Goal: Information Seeking & Learning: Find specific page/section

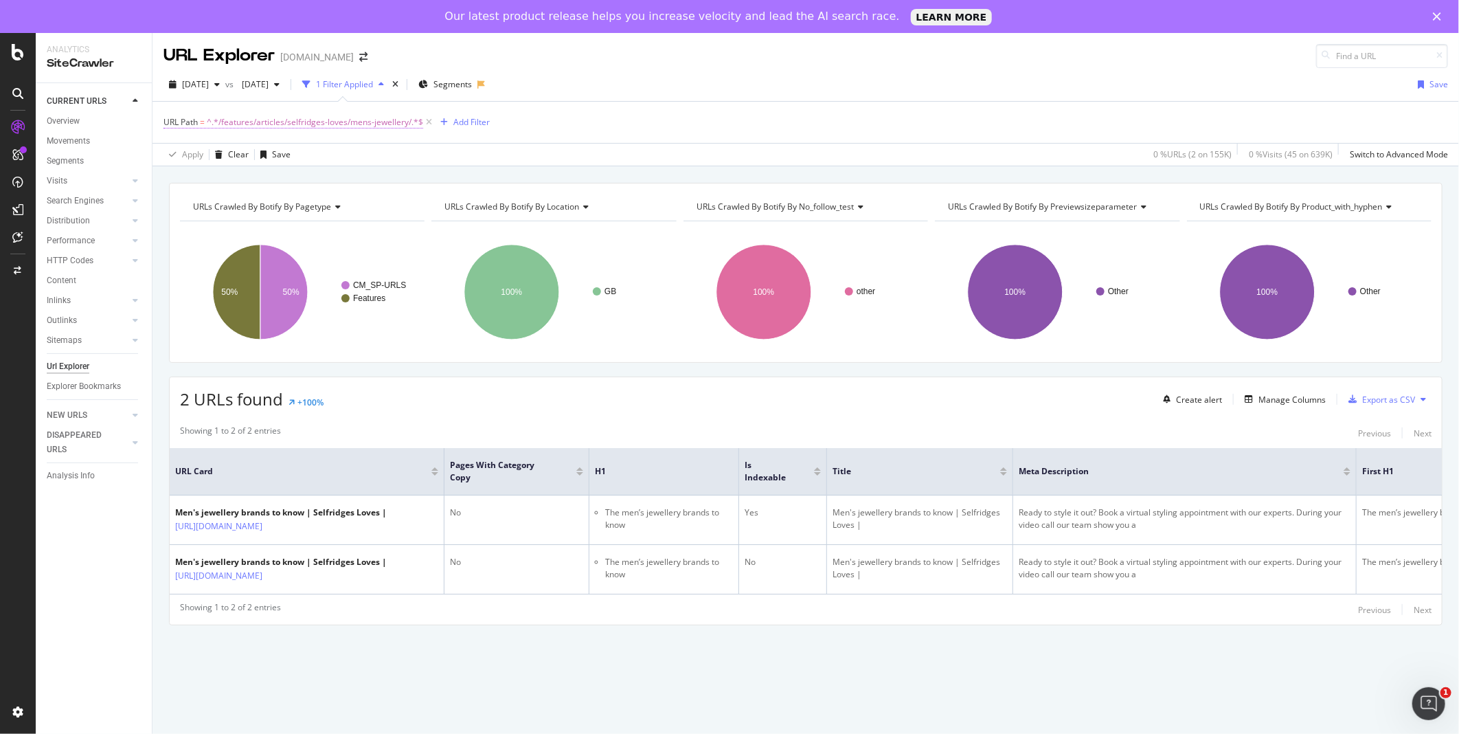
click at [313, 122] on span "^.*/features/articles/selfridges-loves/mens-jewellery/.*$" at bounding box center [315, 122] width 216 height 19
click at [315, 182] on icon at bounding box center [316, 180] width 8 height 10
click at [286, 189] on input "text" at bounding box center [251, 180] width 150 height 22
type input "/product/chanel-"
click at [316, 213] on div "Apply" at bounding box center [315, 209] width 21 height 12
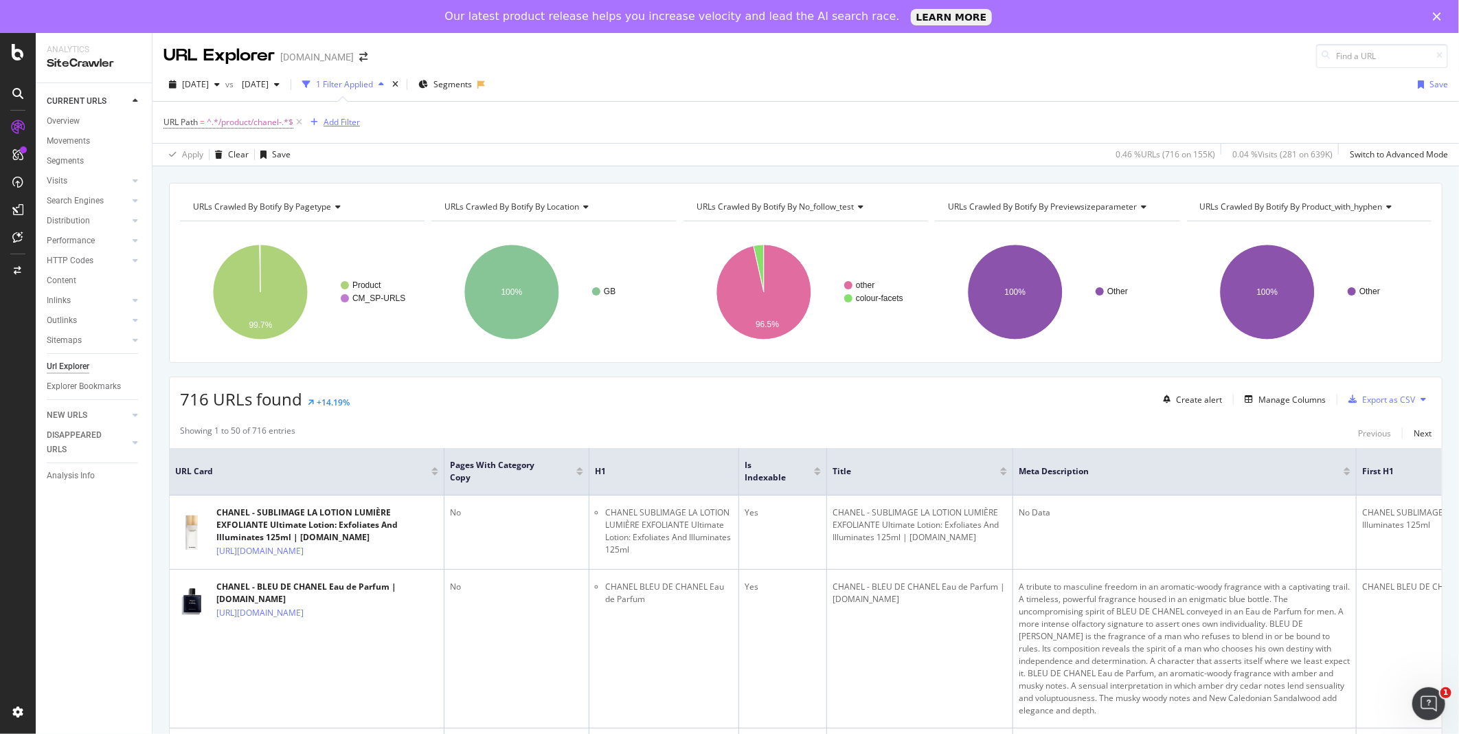
click at [346, 124] on div "Add Filter" at bounding box center [342, 122] width 36 height 12
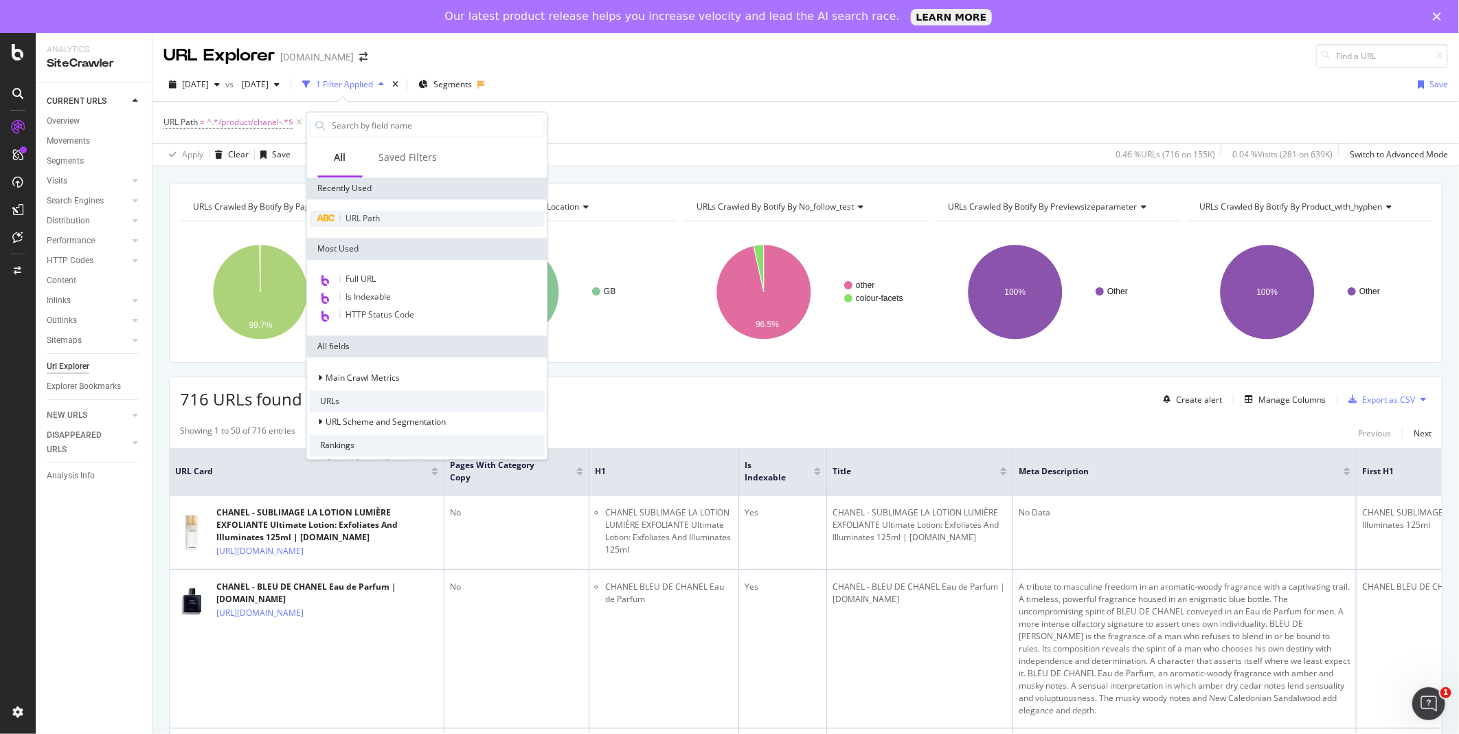
click at [376, 221] on span "URL Path" at bounding box center [363, 218] width 34 height 12
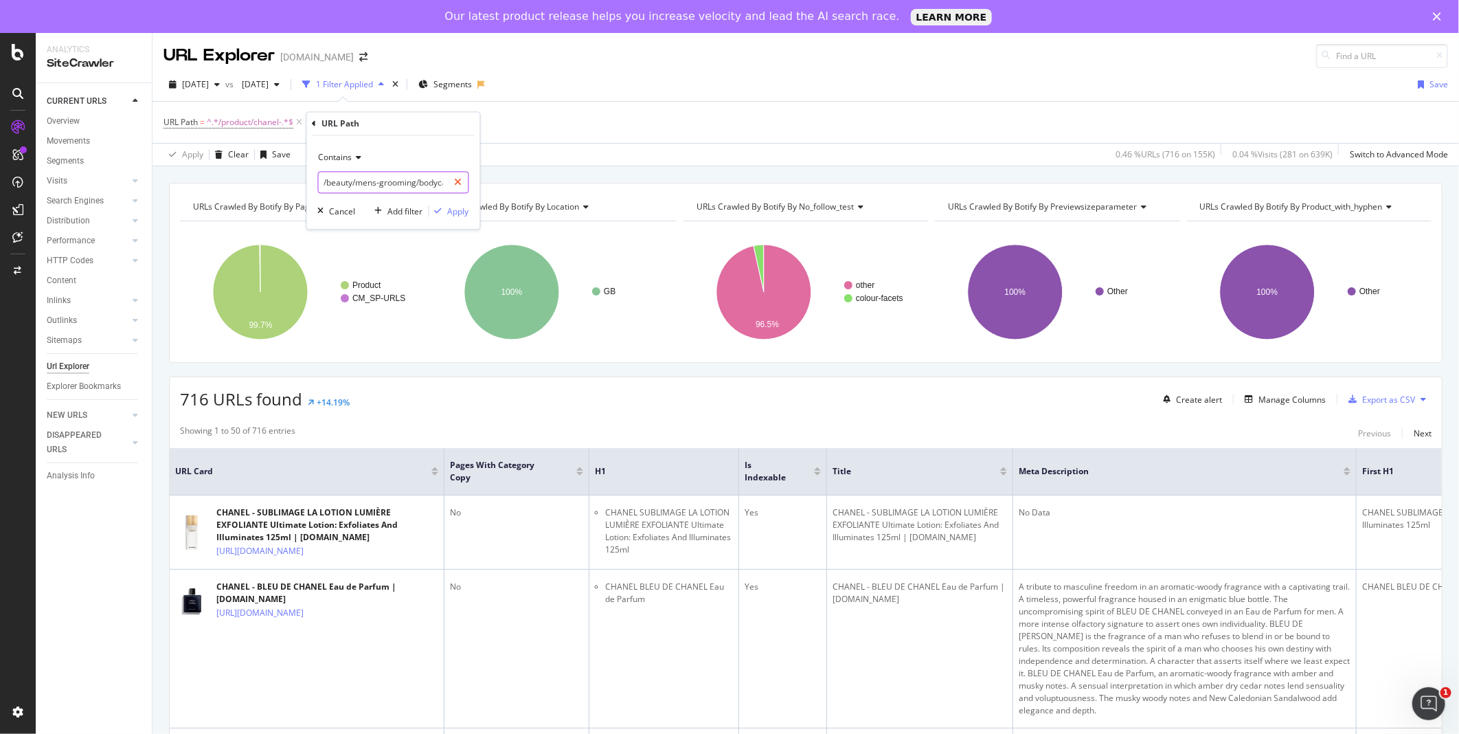
click at [457, 186] on icon at bounding box center [459, 183] width 8 height 10
click at [411, 187] on input "text" at bounding box center [394, 183] width 150 height 22
type input "bracelet"
click at [452, 214] on div "Apply" at bounding box center [458, 211] width 21 height 12
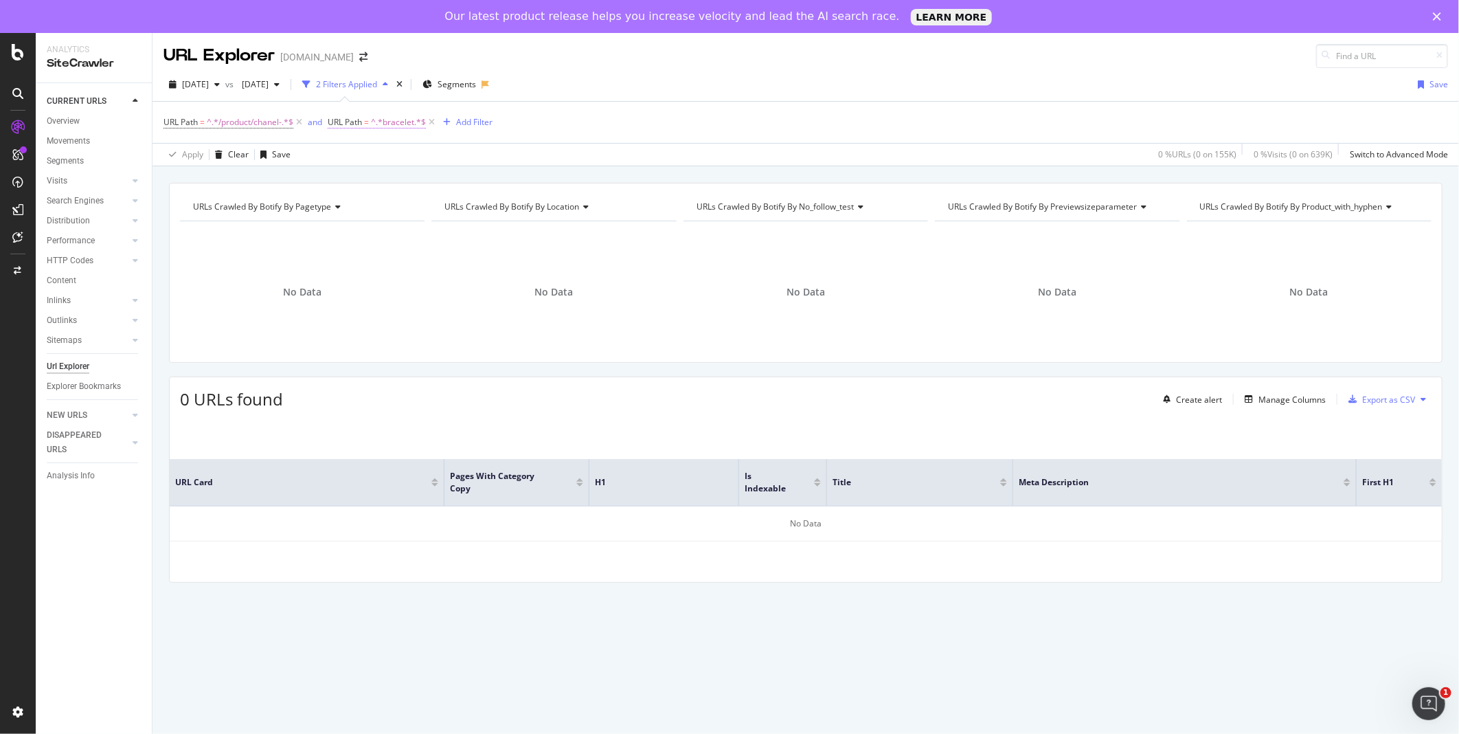
click at [400, 122] on span "^.*bracelet.*$" at bounding box center [398, 122] width 55 height 19
click at [392, 177] on input "bracelet" at bounding box center [406, 180] width 130 height 22
type input "perfume"
click at [469, 206] on div "button" at bounding box center [461, 209] width 19 height 8
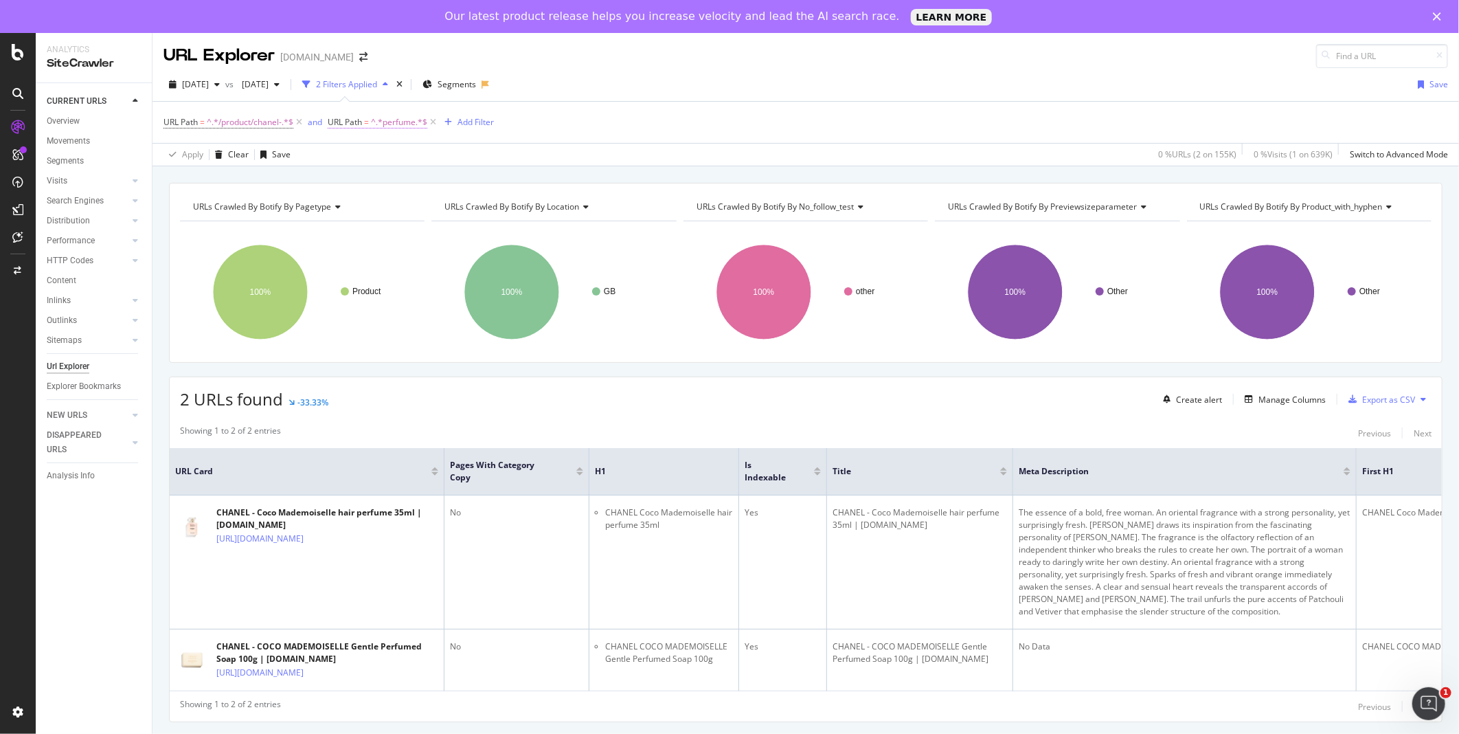
click at [416, 122] on span "^.*perfume.*$" at bounding box center [399, 122] width 56 height 19
click at [403, 177] on input "perfume" at bounding box center [406, 180] width 130 height 22
type input "772"
click at [468, 208] on div "button" at bounding box center [461, 209] width 19 height 8
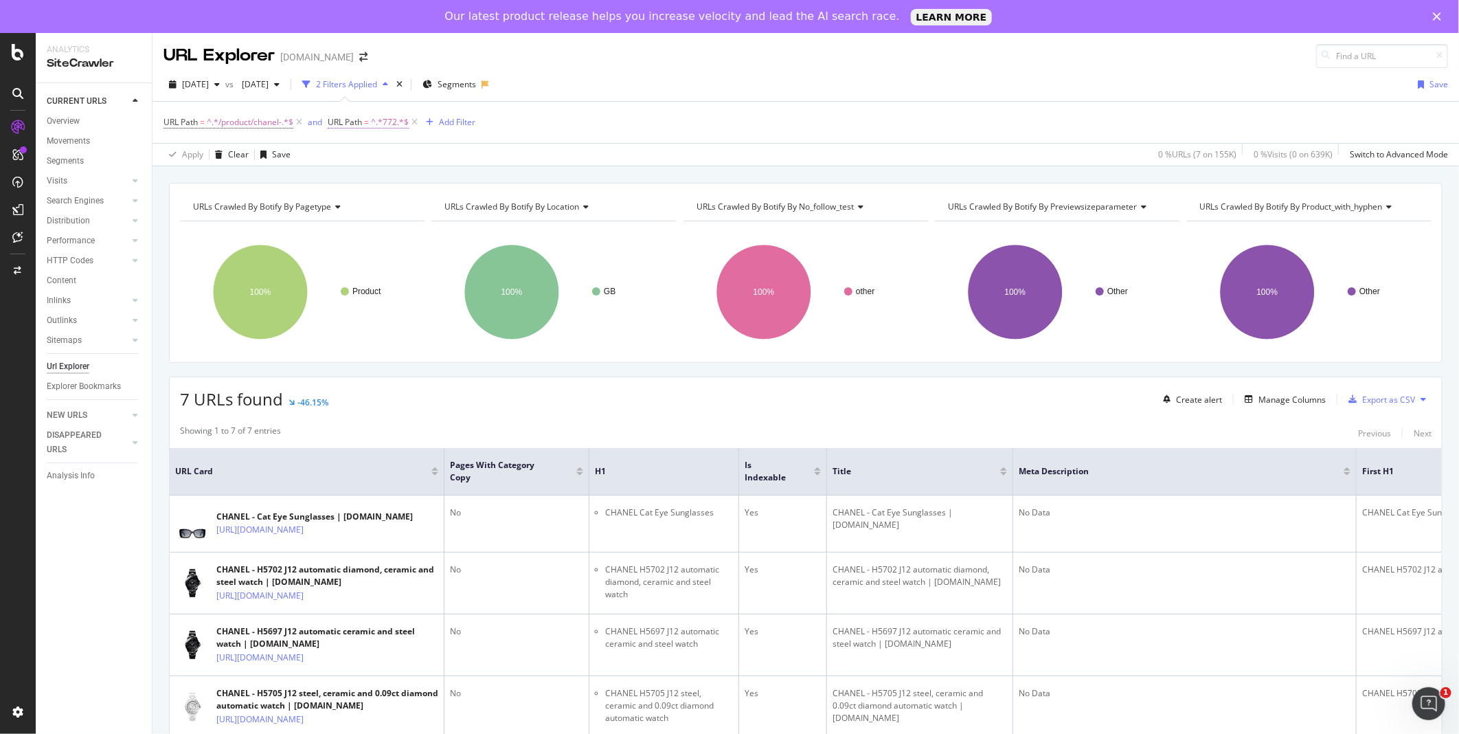
click at [390, 120] on span "^.*772.*$" at bounding box center [390, 122] width 38 height 19
click at [380, 181] on input "772" at bounding box center [406, 180] width 130 height 22
click at [360, 187] on input "772" at bounding box center [406, 180] width 130 height 22
click at [353, 181] on input "772" at bounding box center [406, 180] width 130 height 22
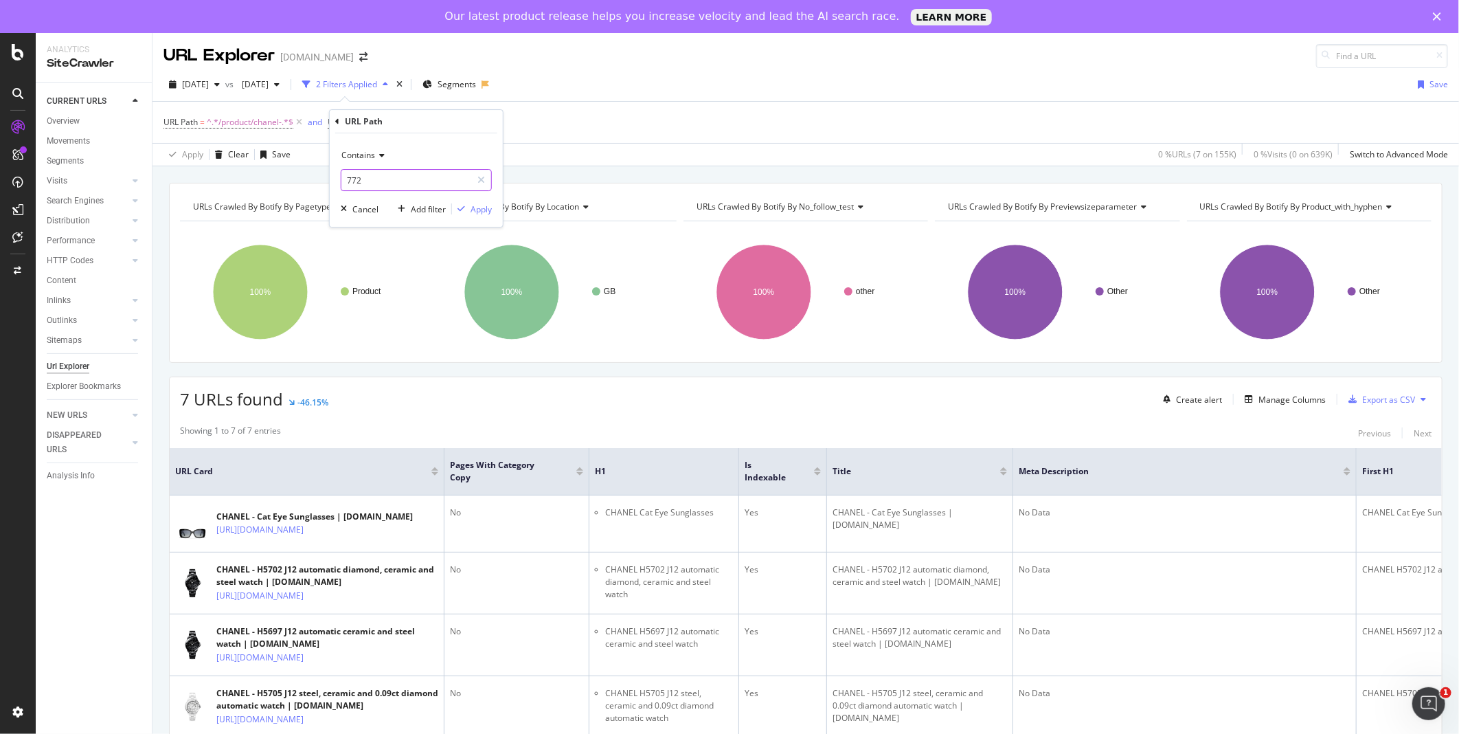
click at [365, 177] on input "772" at bounding box center [406, 180] width 130 height 22
type input "772-101"
click at [475, 210] on div "Apply" at bounding box center [481, 209] width 21 height 12
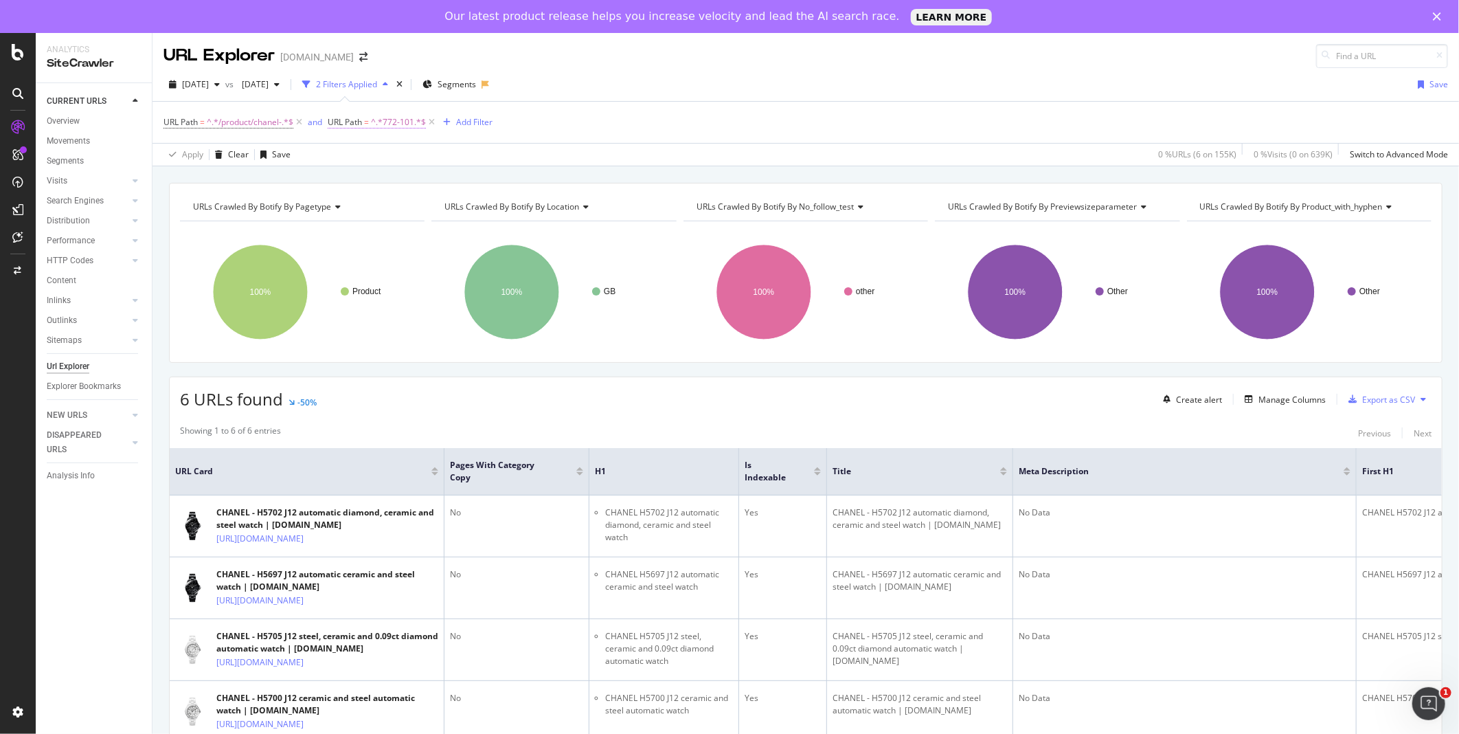
click at [401, 124] on span "^.*772-101.*$" at bounding box center [398, 122] width 55 height 19
click at [398, 170] on input "772-101" at bounding box center [406, 180] width 130 height 22
click at [396, 177] on input "772-101" at bounding box center [406, 180] width 130 height 22
type input "772-10188-j"
click at [484, 211] on div "Apply" at bounding box center [481, 209] width 21 height 12
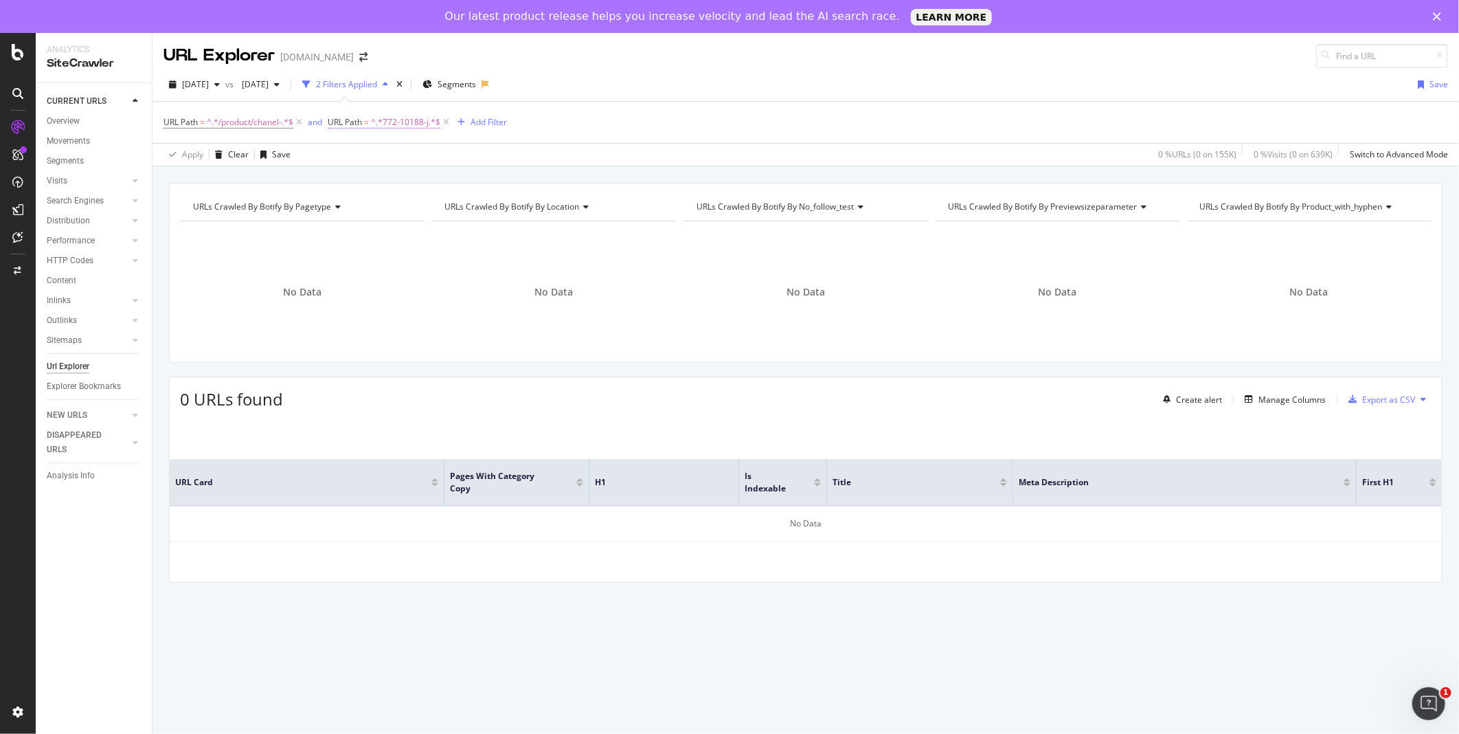
click at [424, 126] on span "^.*772-10188-j.*$" at bounding box center [405, 122] width 69 height 19
click at [407, 186] on input "772-10188-j" at bounding box center [406, 180] width 130 height 22
click at [396, 181] on input "772-10188-j" at bounding box center [406, 180] width 130 height 22
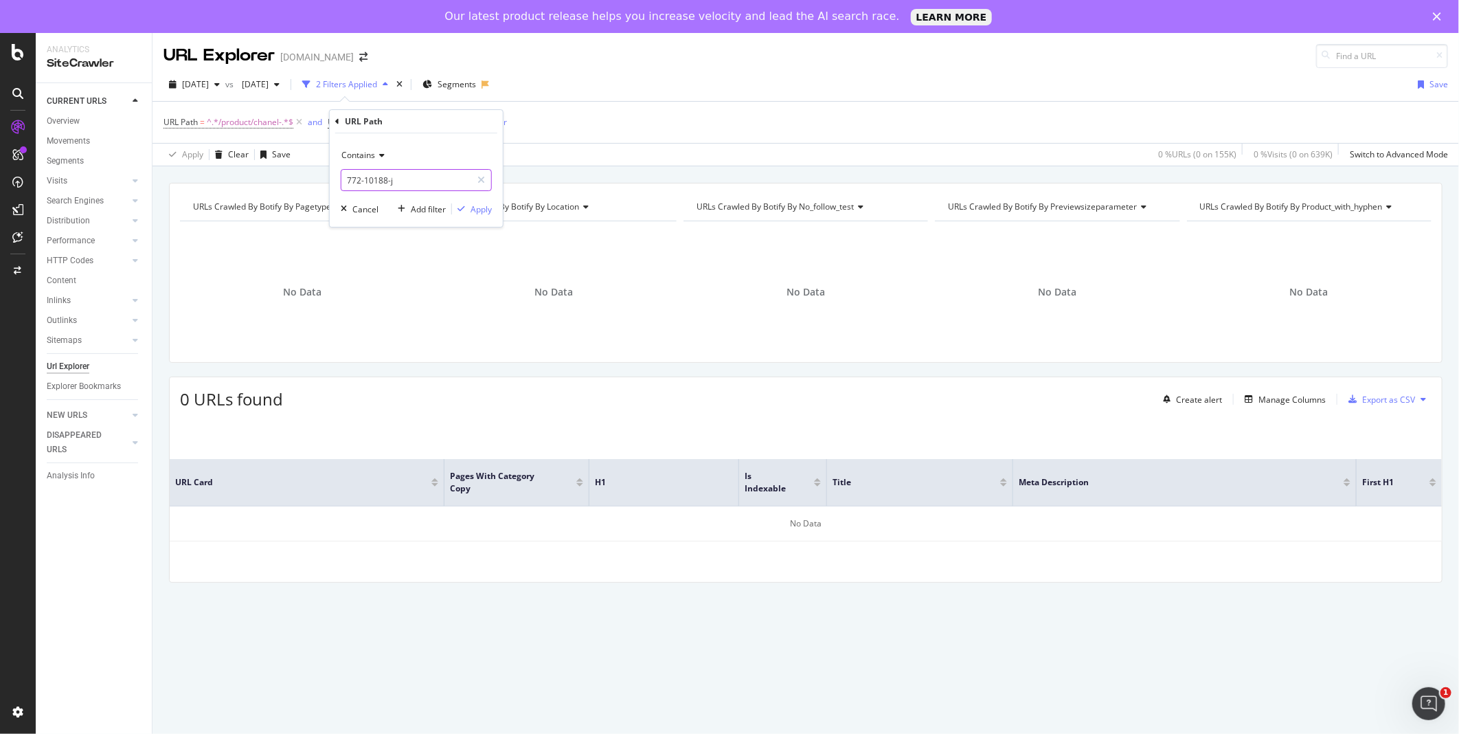
click at [396, 181] on input "772-10188-j" at bounding box center [406, 180] width 130 height 22
type input "772-10188"
click at [478, 210] on div "Apply" at bounding box center [481, 209] width 21 height 12
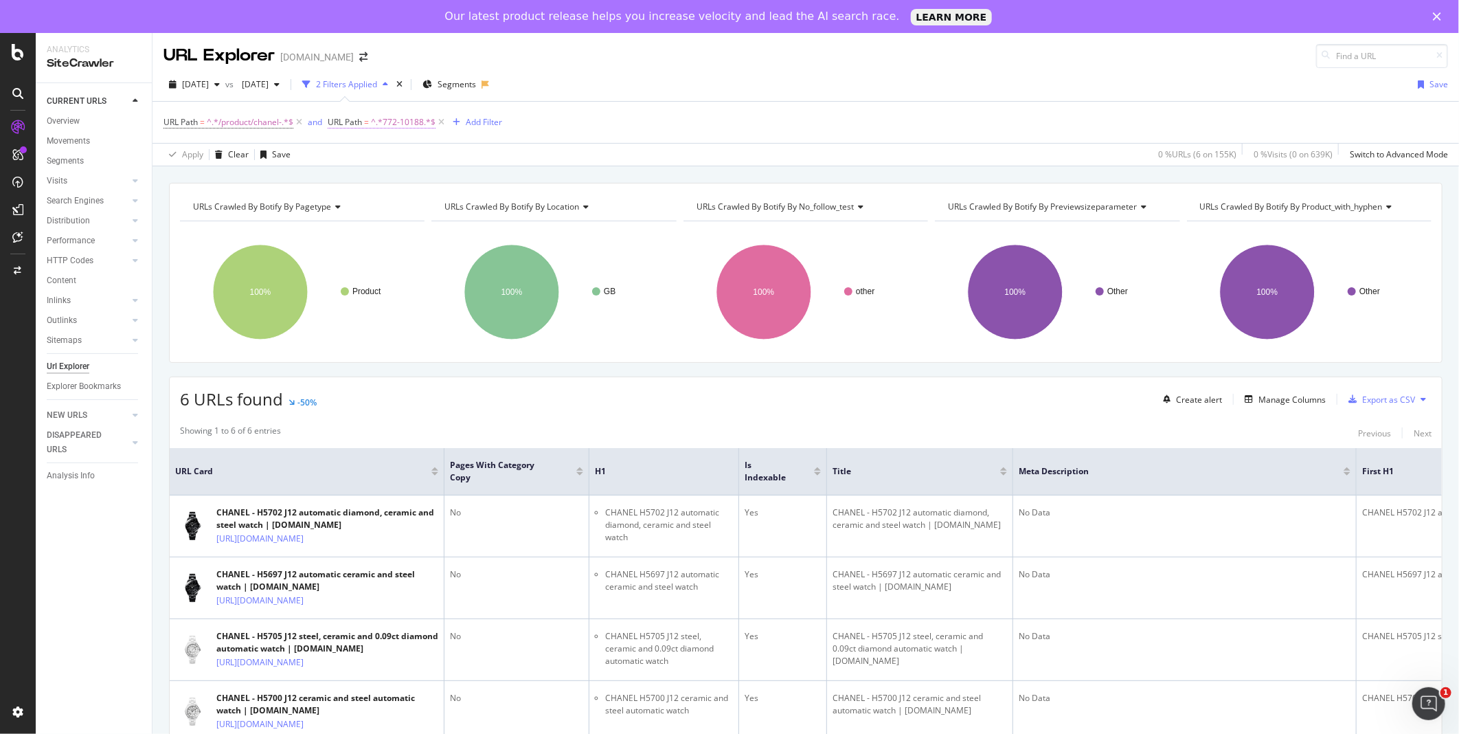
click at [412, 126] on span "^.*772-10188.*$" at bounding box center [403, 122] width 65 height 19
click at [408, 176] on input "772-10188" at bounding box center [406, 180] width 130 height 22
type input "772-10188-h"
click at [481, 213] on div "Apply" at bounding box center [481, 209] width 21 height 12
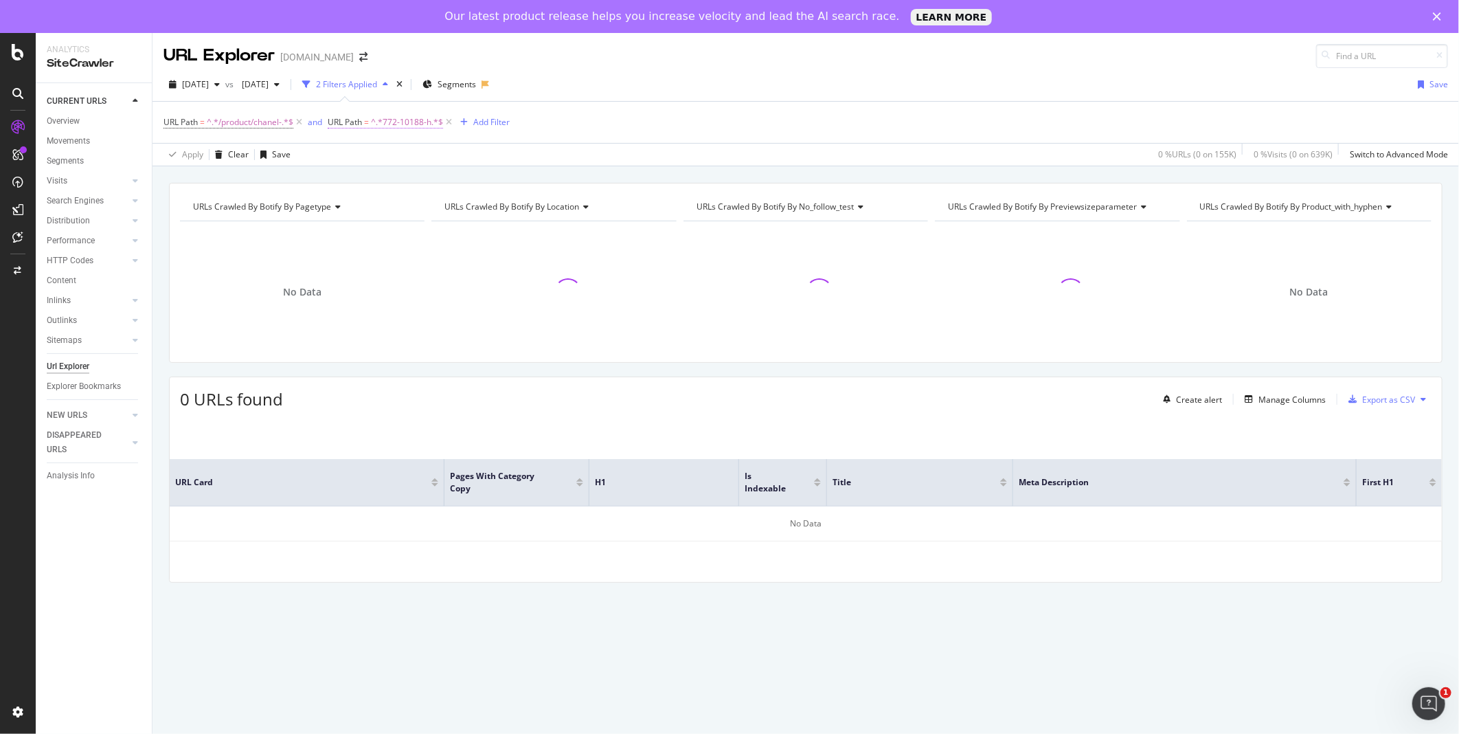
click at [422, 125] on span "^.*772-10188-h.*$" at bounding box center [407, 122] width 72 height 19
click at [419, 183] on input "772-10188-h" at bounding box center [406, 180] width 130 height 22
click at [394, 179] on input "772-10188-h" at bounding box center [406, 180] width 130 height 22
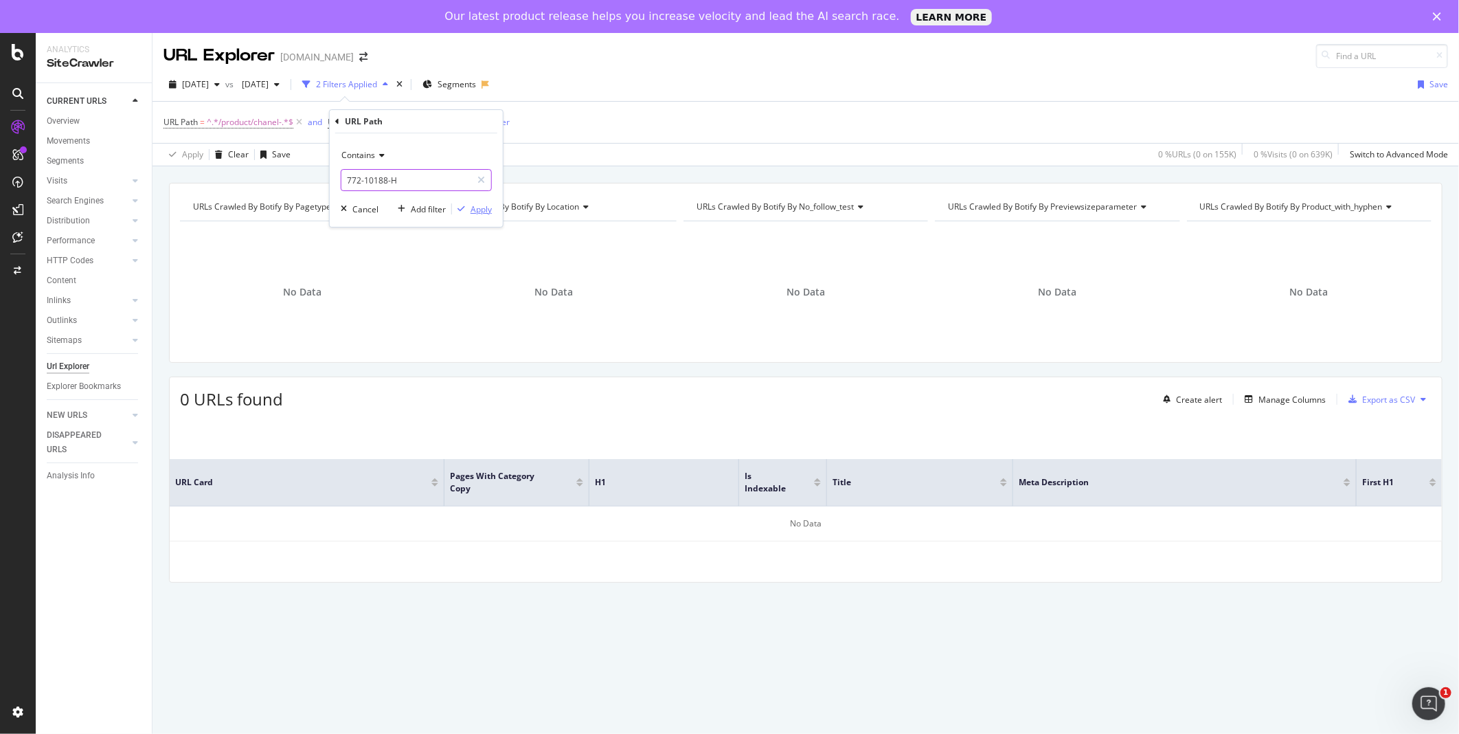
type input "772-10188-H"
click at [479, 214] on div "Apply" at bounding box center [481, 209] width 21 height 12
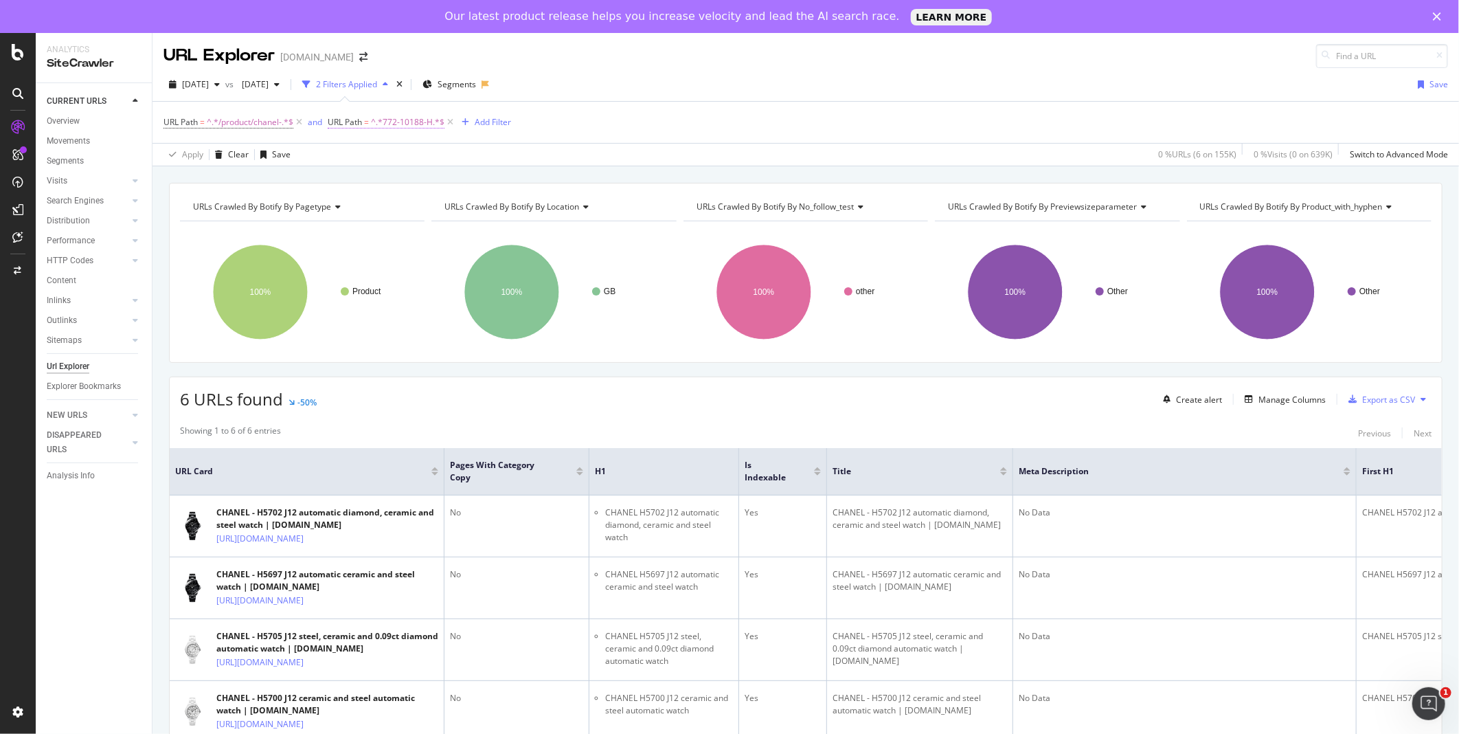
click at [420, 126] on span "^.*772-10188-H.*$" at bounding box center [408, 122] width 74 height 19
click at [403, 182] on input "772-10188-H" at bounding box center [406, 180] width 130 height 22
click at [393, 180] on input "772-10188-H" at bounding box center [406, 180] width 130 height 22
type input "772-10188-J"
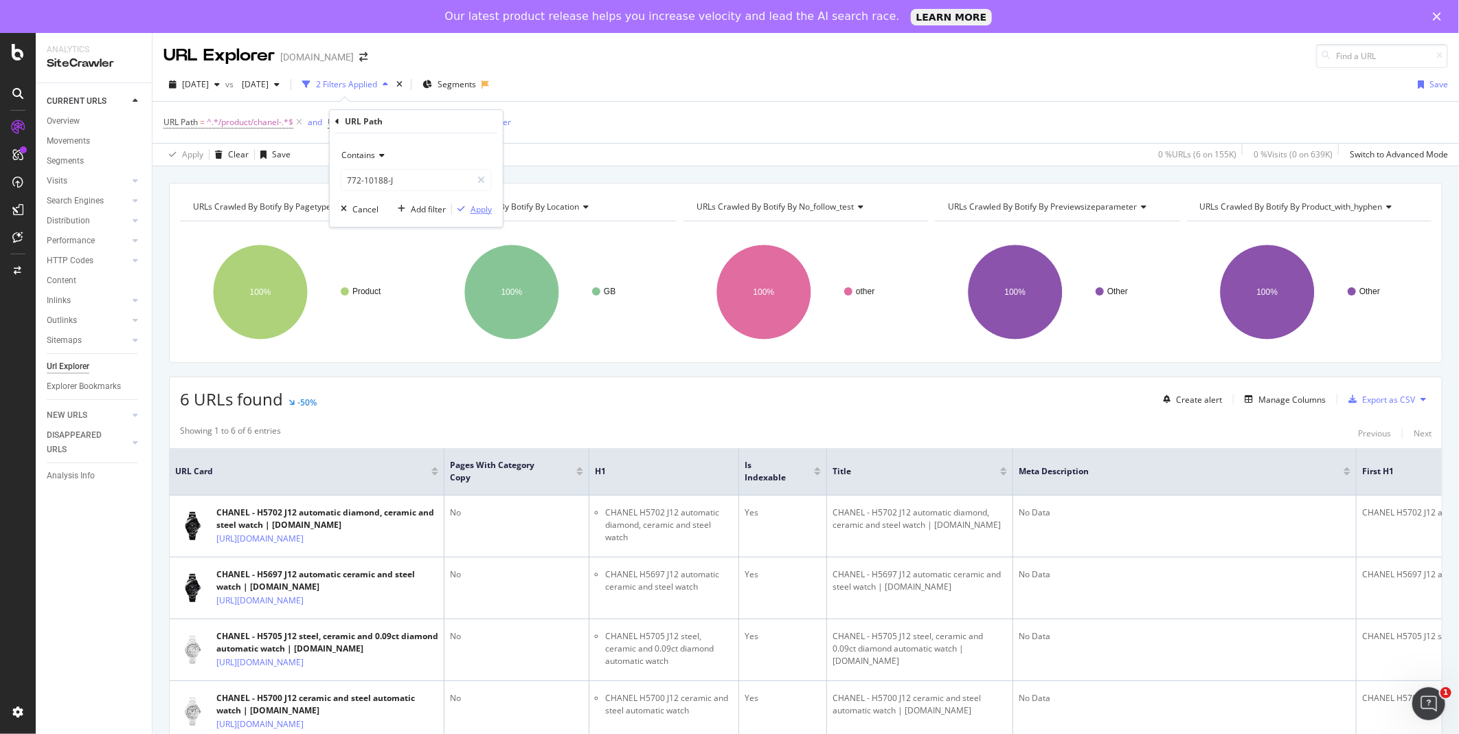
click at [484, 215] on div "Apply" at bounding box center [472, 209] width 40 height 12
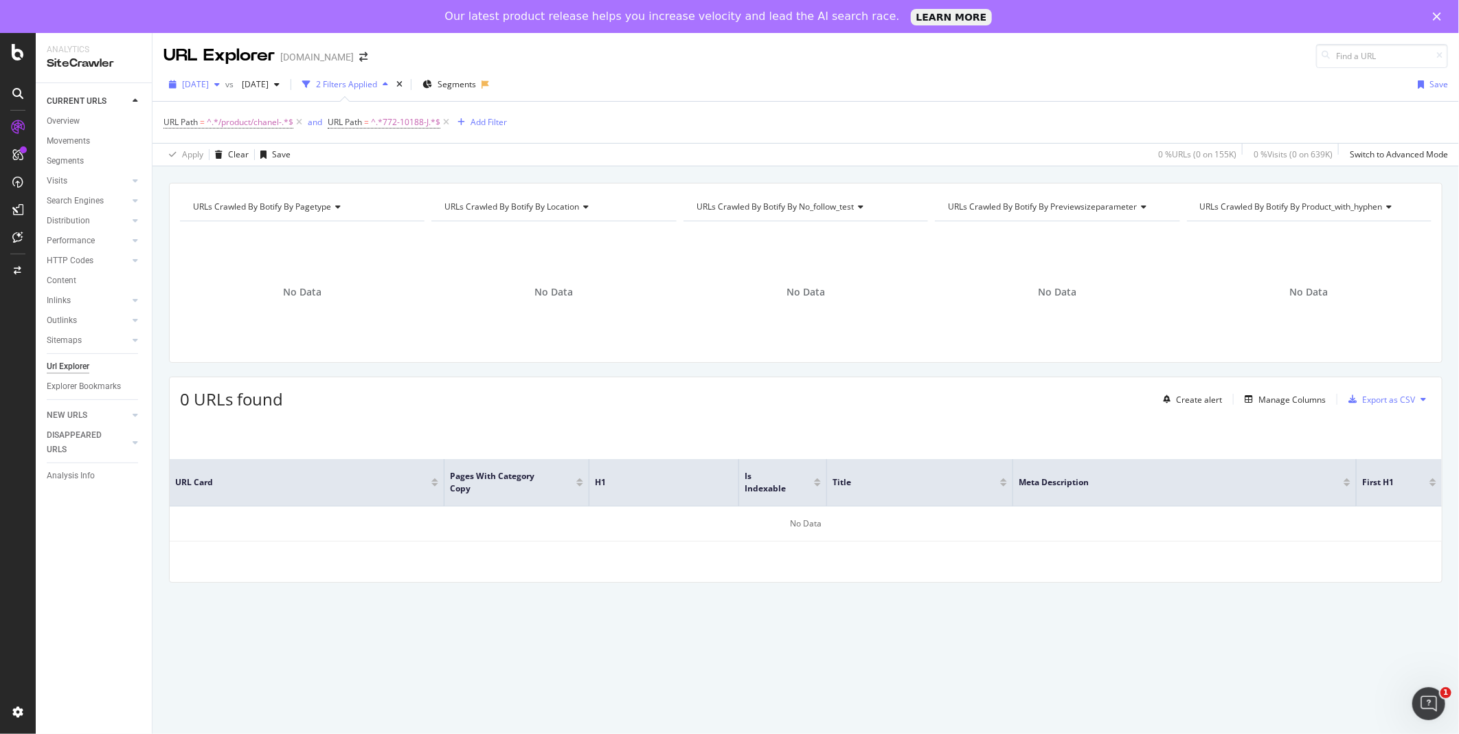
click at [220, 88] on icon "button" at bounding box center [216, 84] width 5 height 8
click at [232, 131] on div "[DATE]" at bounding box center [220, 130] width 74 height 12
